Goal: Book appointment/travel/reservation

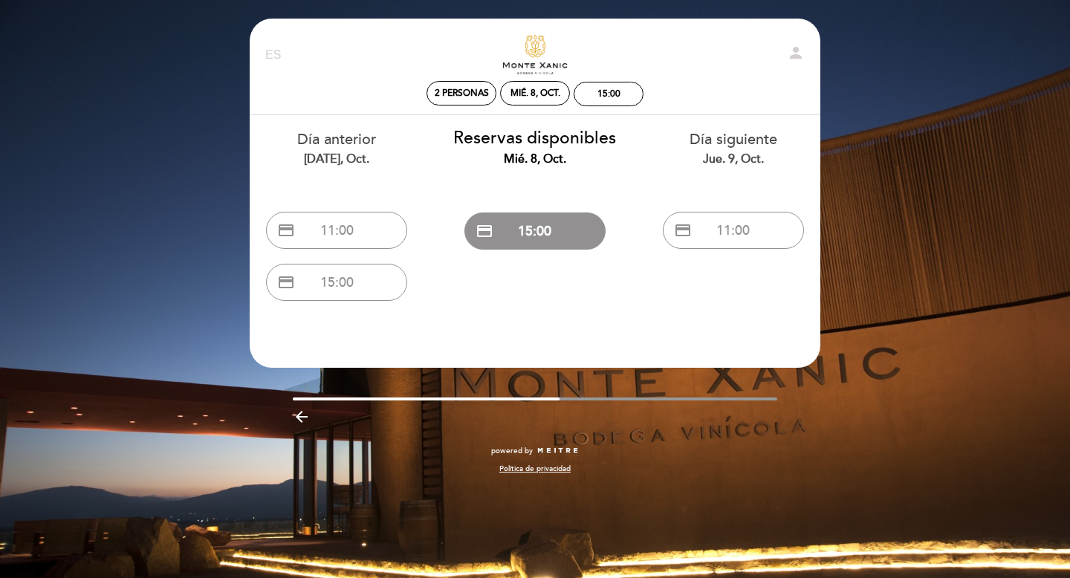
select select "es"
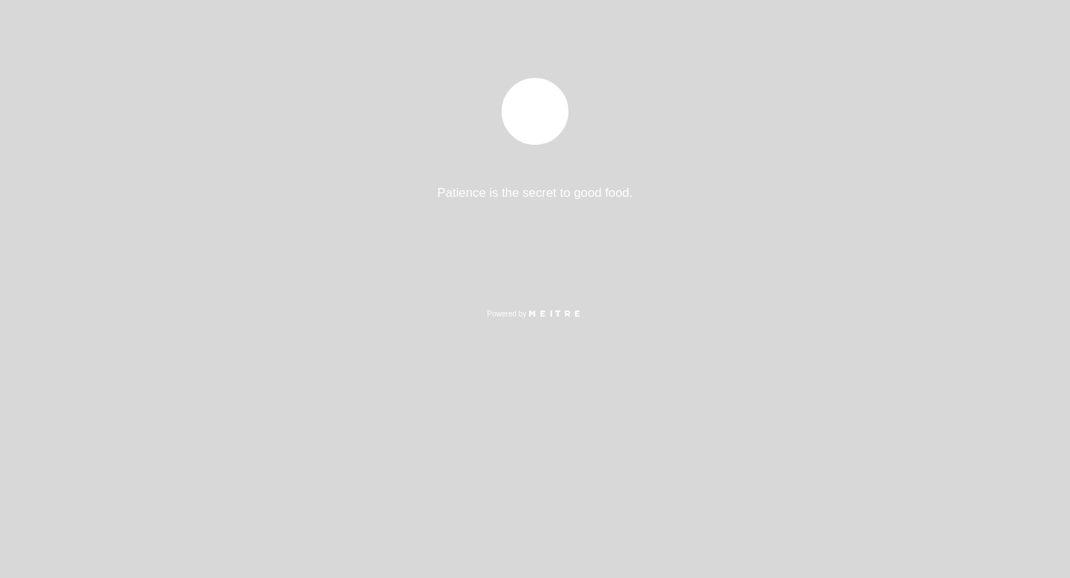
select select "es"
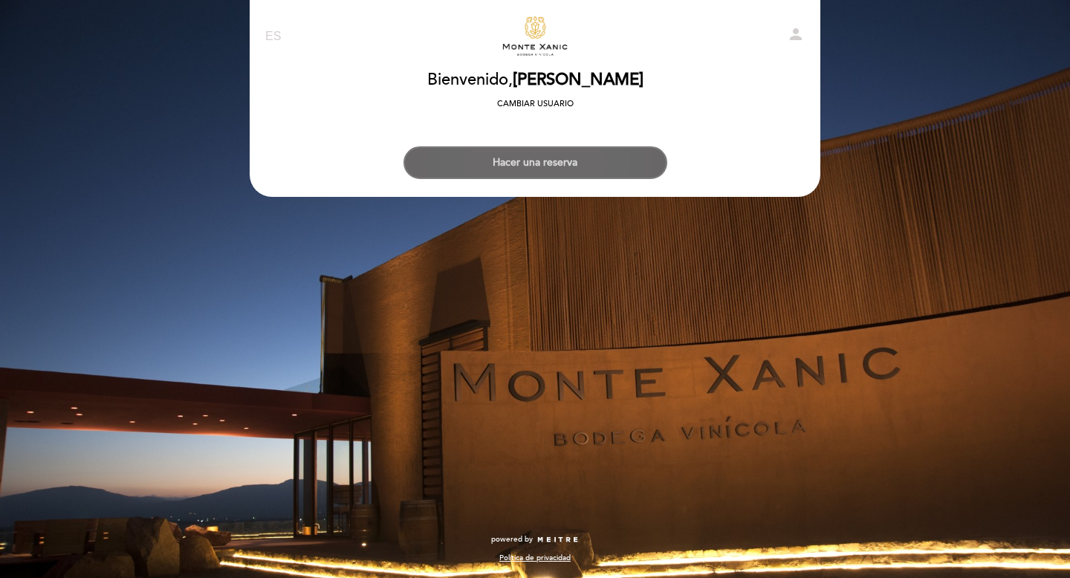
click at [548, 168] on button "Hacer una reserva" at bounding box center [535, 162] width 264 height 33
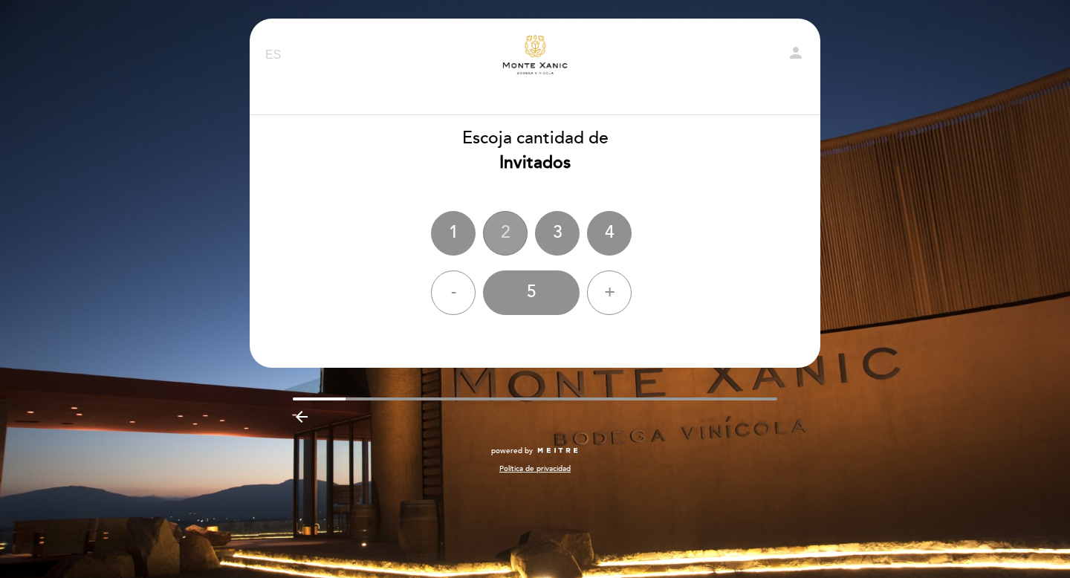
click at [513, 227] on div "2" at bounding box center [505, 233] width 45 height 45
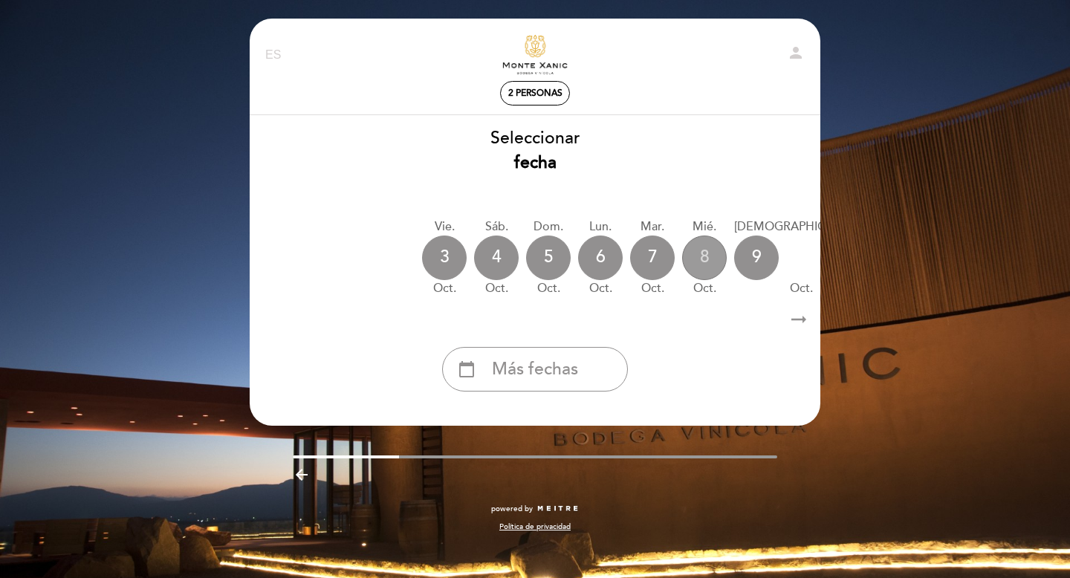
click at [701, 268] on div "8" at bounding box center [704, 258] width 45 height 45
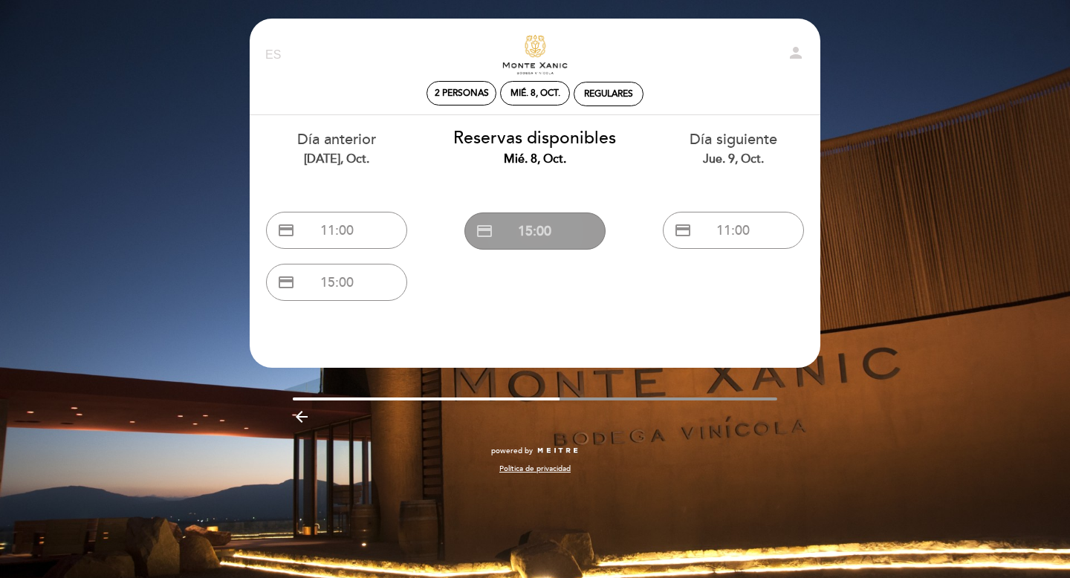
click at [560, 224] on button "credit_card 15:00" at bounding box center [534, 230] width 141 height 37
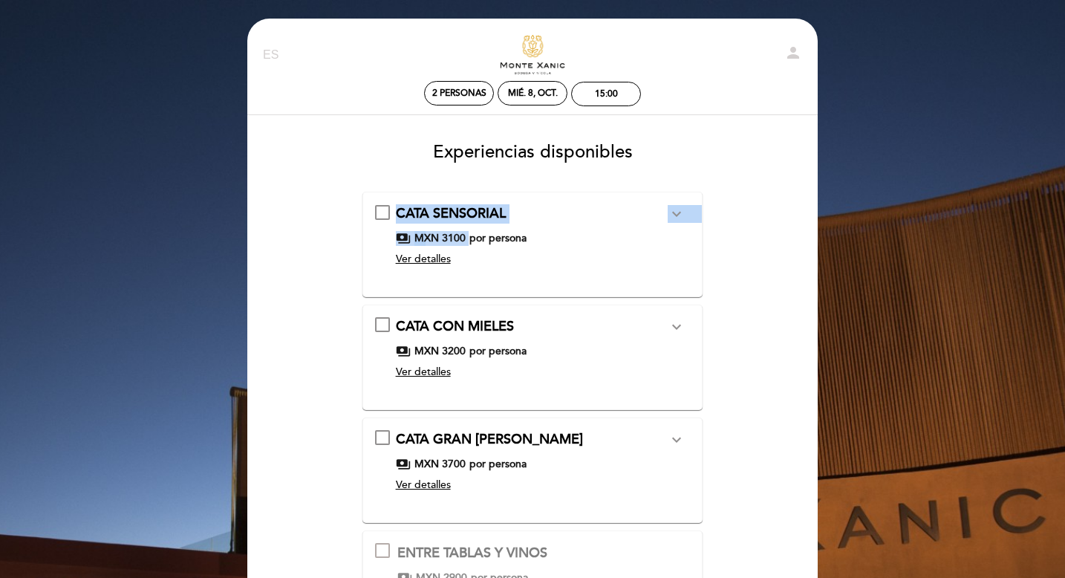
drag, startPoint x: 395, startPoint y: 219, endPoint x: 525, endPoint y: 227, distance: 130.3
click at [525, 227] on div "CATA SENSORIAL expand_more El aroma de un vino evoluciona con el tiempo. Una ve…" at bounding box center [533, 238] width 316 height 68
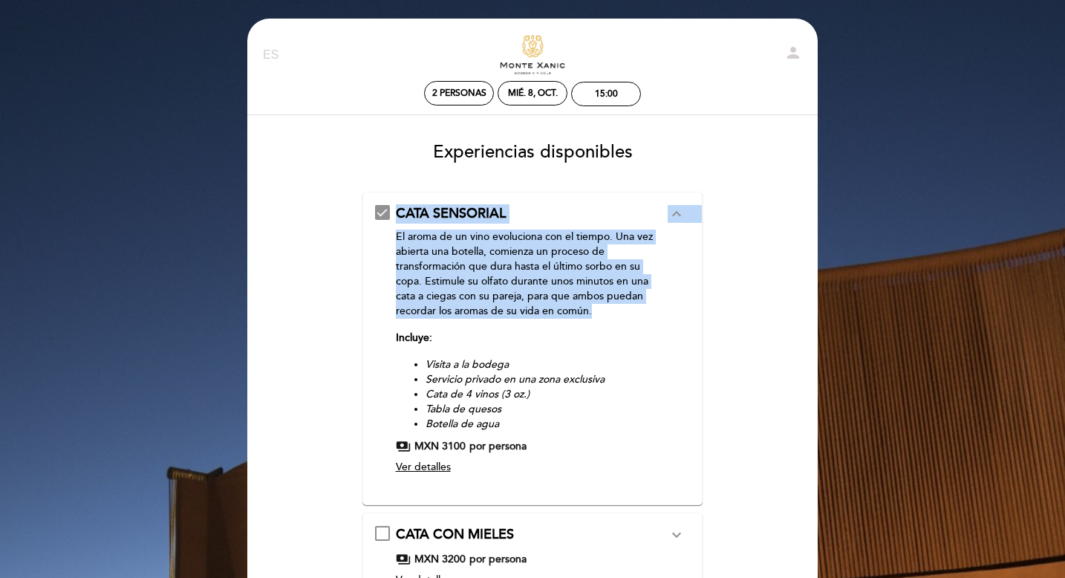
drag, startPoint x: 383, startPoint y: 207, endPoint x: 498, endPoint y: 322, distance: 162.9
click at [498, 322] on div "CATA SENSORIAL expand_less El aroma de un vino evoluciona con el tiempo. Una ve…" at bounding box center [533, 342] width 316 height 276
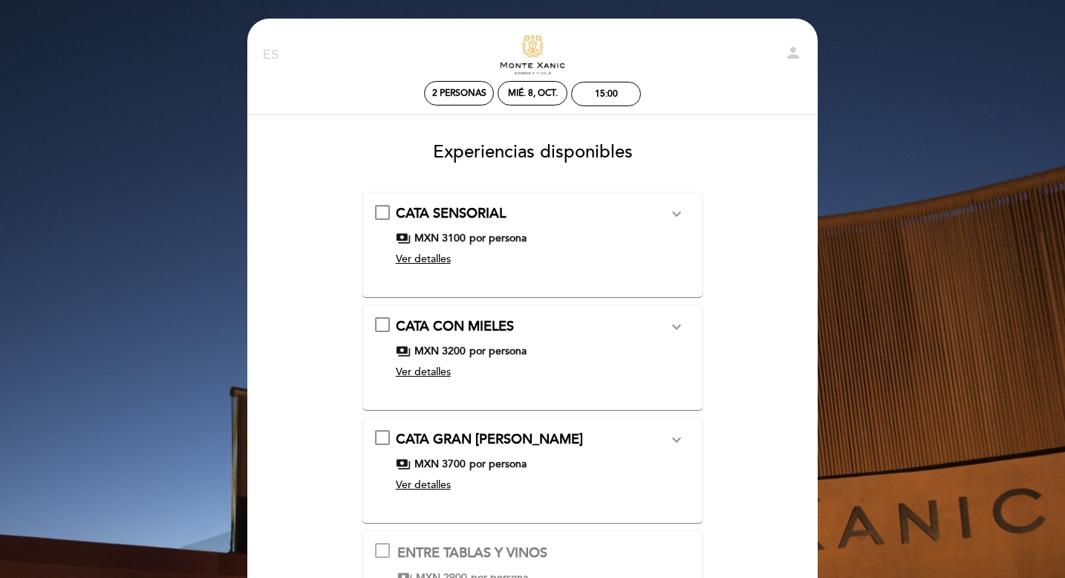
click at [680, 215] on icon "expand_more" at bounding box center [677, 214] width 18 height 18
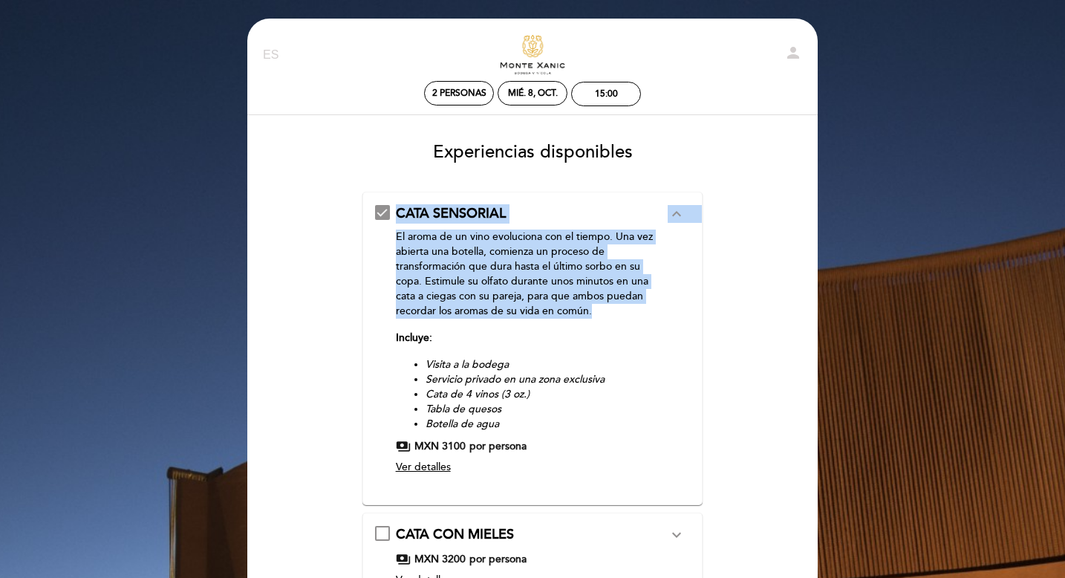
drag, startPoint x: 591, startPoint y: 311, endPoint x: 400, endPoint y: 192, distance: 225.5
click at [400, 192] on div "CATA SENSORIAL expand_less El aroma de un vino evoluciona con el tiempo. Una ve…" at bounding box center [533, 349] width 341 height 314
copy div "CATA SENSORIAL expand_less El aroma de un vino evoluciona con el tiempo. Una ve…"
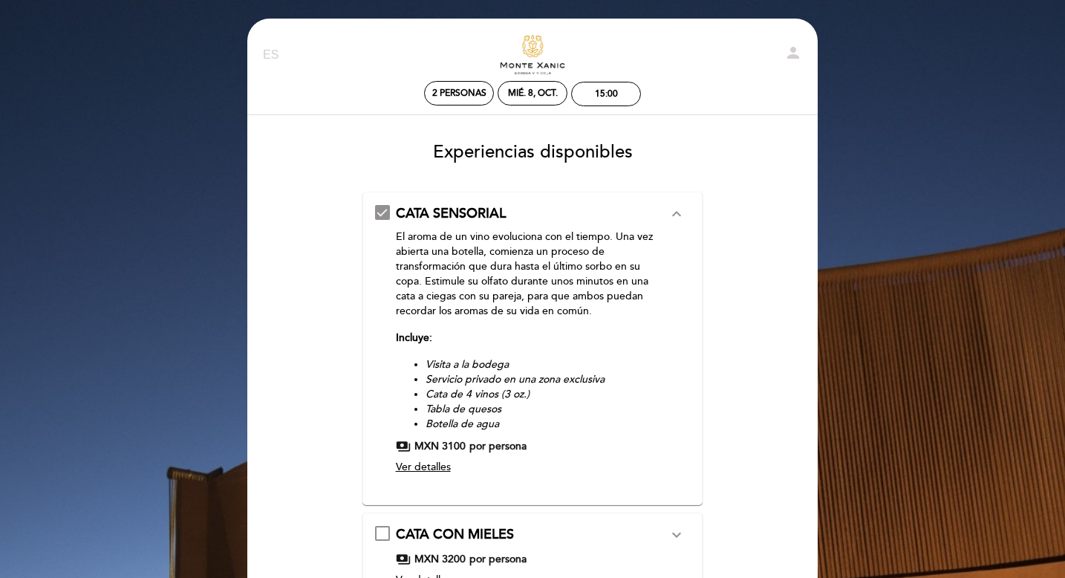
click at [636, 373] on li "Servicio privado en una zona exclusiva" at bounding box center [547, 379] width 243 height 15
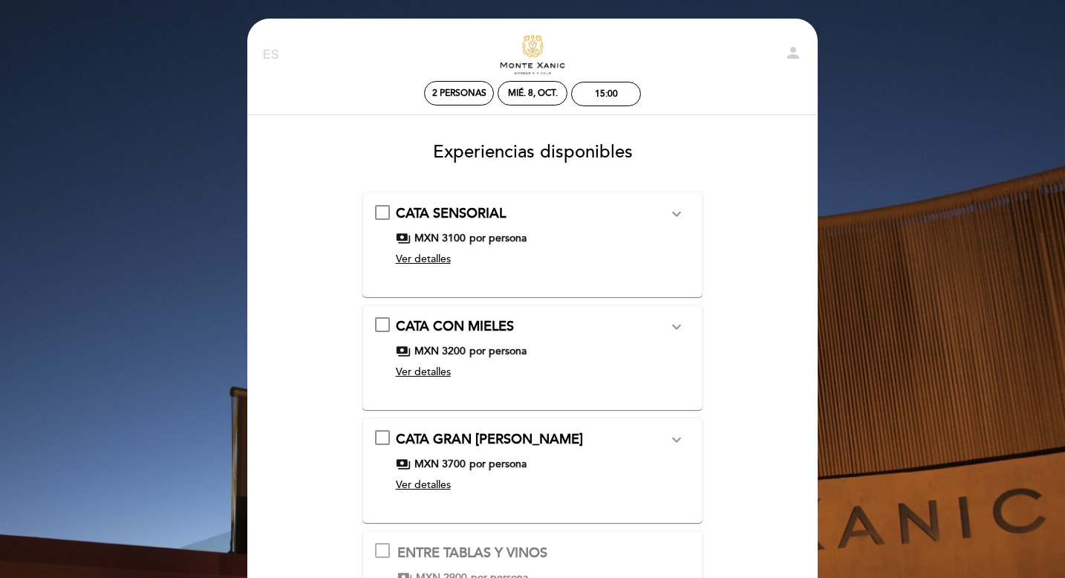
click at [674, 212] on icon "expand_more" at bounding box center [677, 214] width 18 height 18
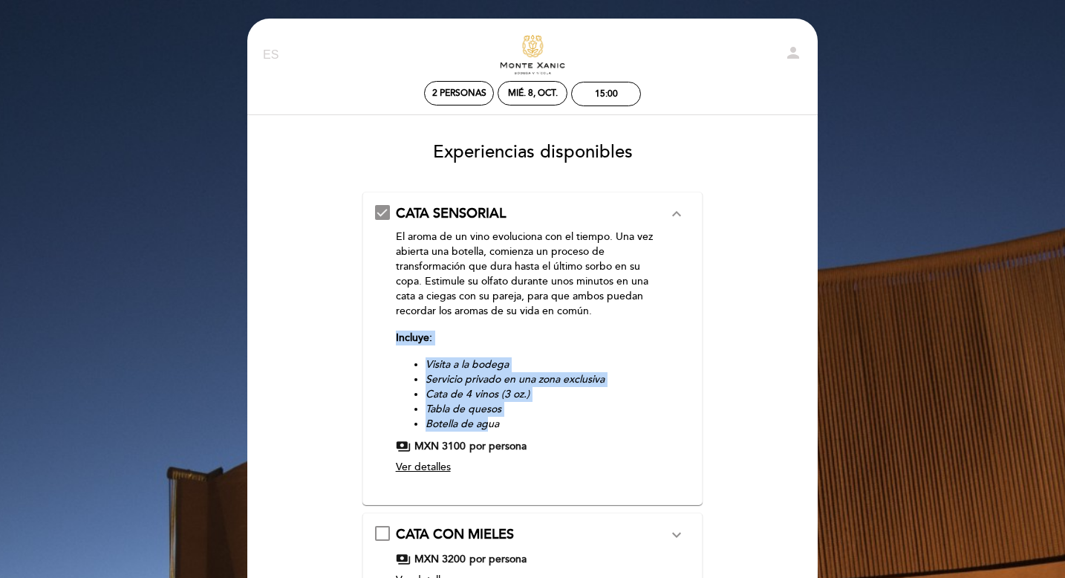
drag, startPoint x: 385, startPoint y: 342, endPoint x: 487, endPoint y: 419, distance: 127.3
click at [487, 419] on div "CATA SENSORIAL expand_less El aroma de un vino evoluciona con el tiempo. Una ve…" at bounding box center [533, 342] width 316 height 276
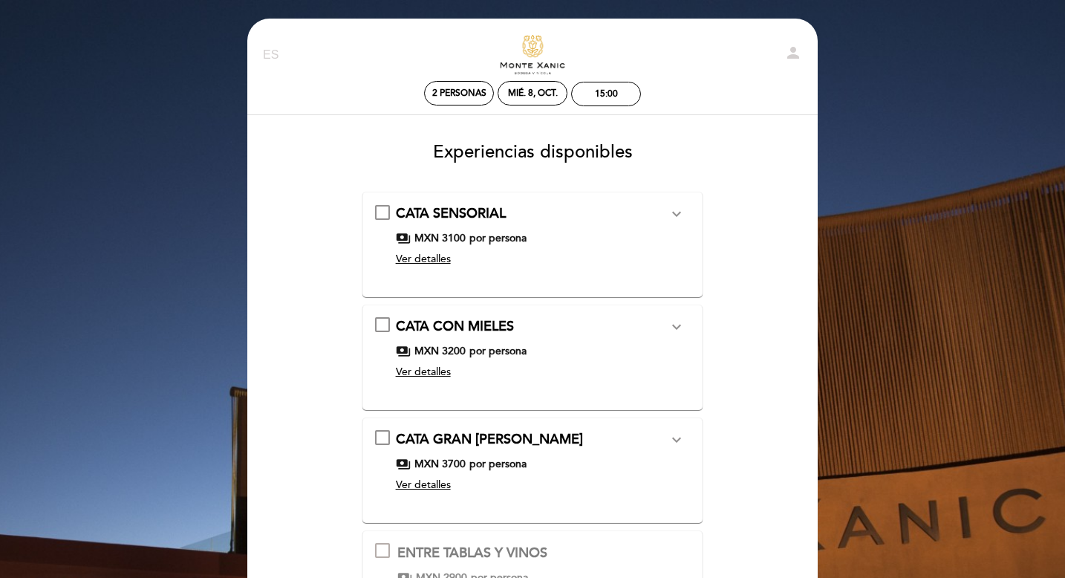
click at [681, 208] on icon "expand_more" at bounding box center [677, 214] width 18 height 18
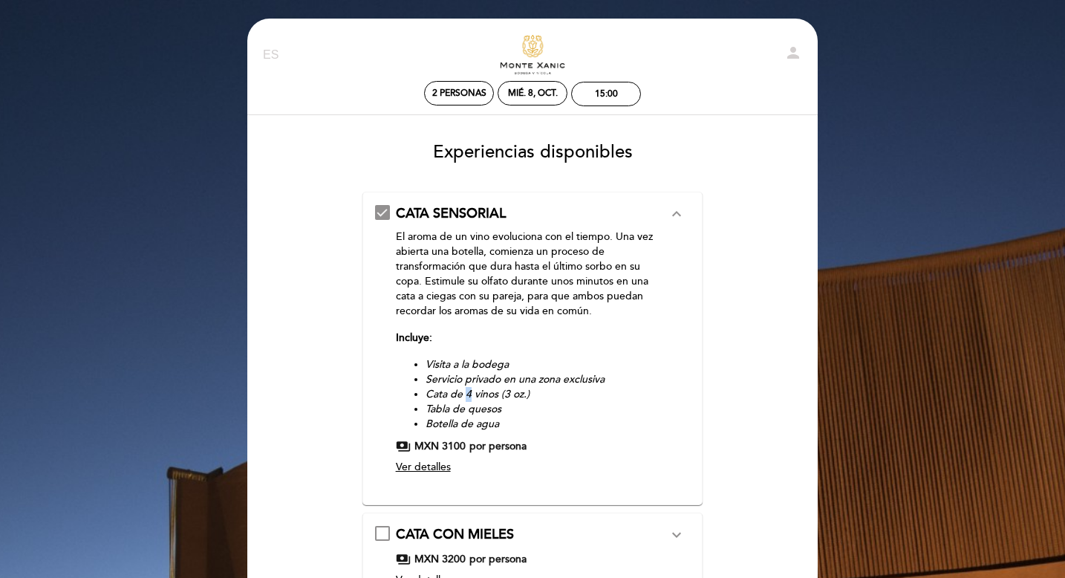
copy em "4"
click at [442, 470] on span "Ver detalles" at bounding box center [423, 467] width 55 height 13
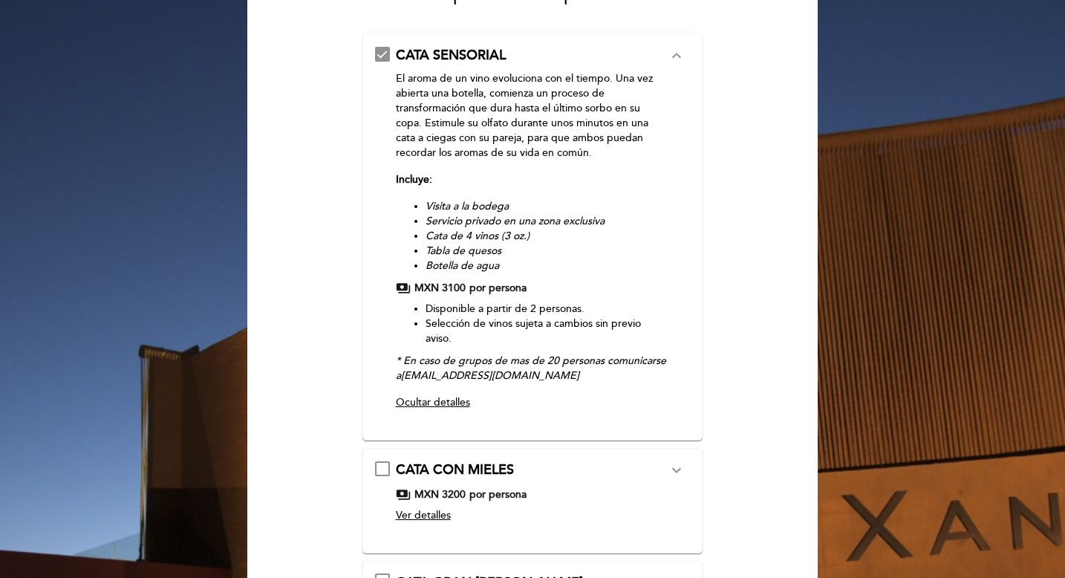
scroll to position [160, 0]
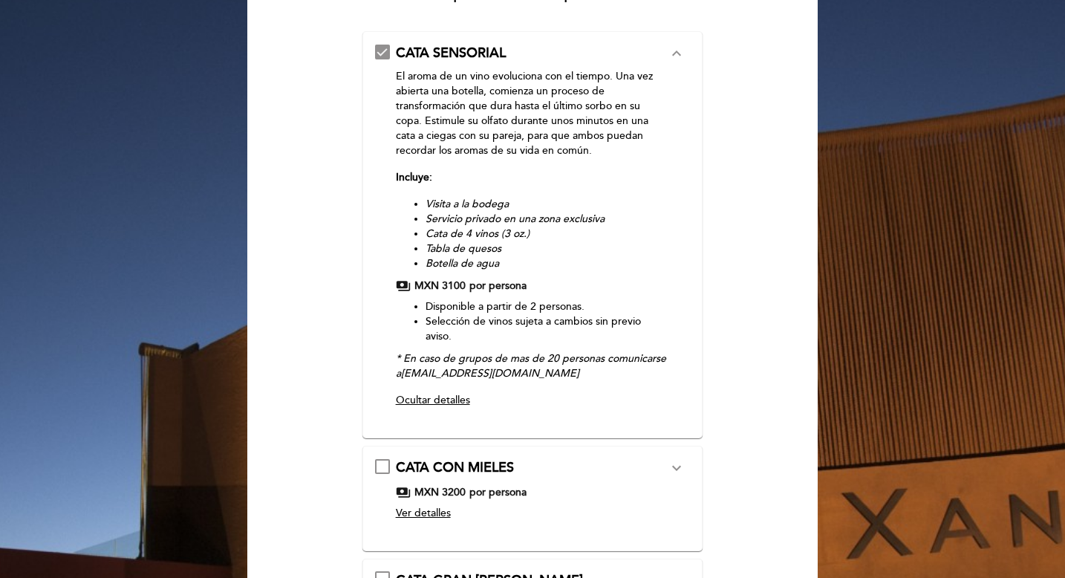
click at [444, 399] on span "Ocultar detalles" at bounding box center [433, 400] width 74 height 13
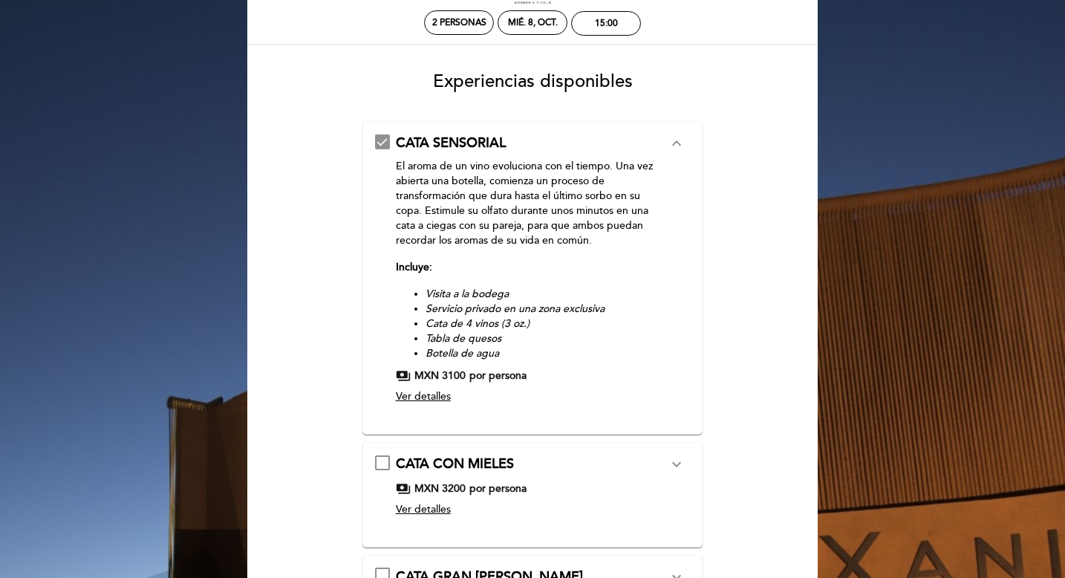
scroll to position [71, 0]
